Goal: Find specific page/section: Find specific page/section

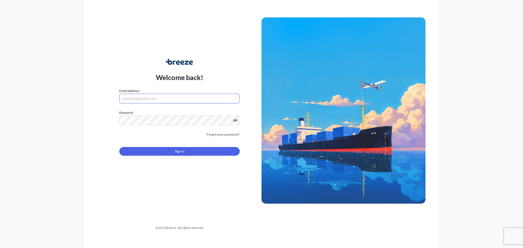
click at [131, 98] on input "Email Address" at bounding box center [179, 99] width 120 height 10
click at [130, 99] on input "Email Address" at bounding box center [179, 99] width 120 height 10
type input "[EMAIL_ADDRESS][DOMAIN_NAME]"
click at [105, 122] on div "Welcome back! Email Address [EMAIL_ADDRESS][DOMAIN_NAME] Password Must include:…" at bounding box center [179, 110] width 164 height 125
click at [183, 152] on span "Sign In" at bounding box center [180, 151] width 10 height 5
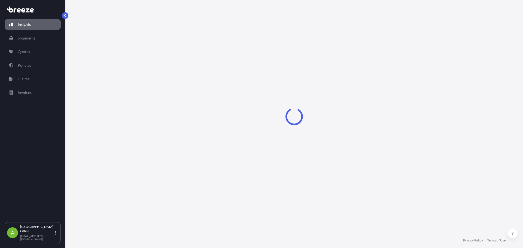
select select "2025"
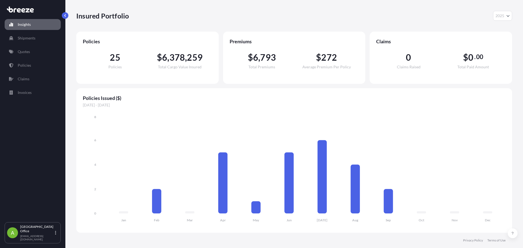
drag, startPoint x: 494, startPoint y: 0, endPoint x: 365, endPoint y: 10, distance: 130.0
click at [365, 10] on div "Insured Portfolio 2025 2025 2024 2023 2022" at bounding box center [294, 16] width 436 height 32
click at [24, 65] on p "Policies" at bounding box center [24, 65] width 13 height 5
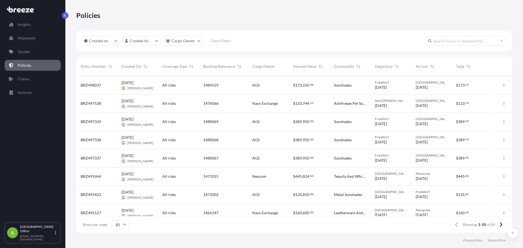
click at [204, 16] on div "Policies" at bounding box center [294, 15] width 436 height 9
